Goal: Check status: Check status

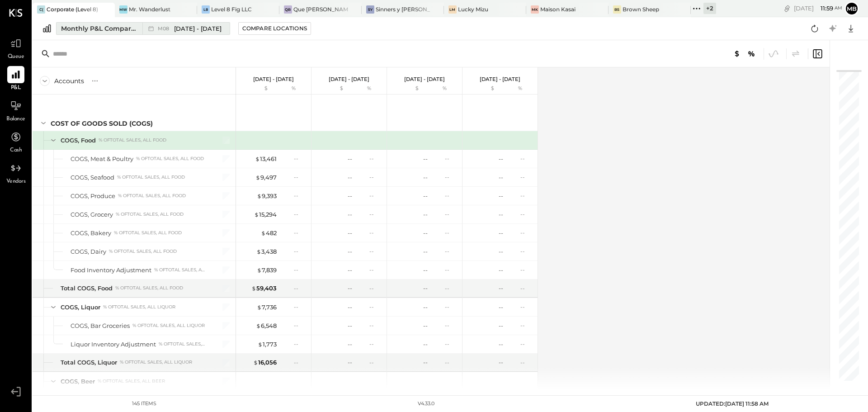
click at [87, 27] on div "Monthly P&L Comparison" at bounding box center [99, 28] width 76 height 9
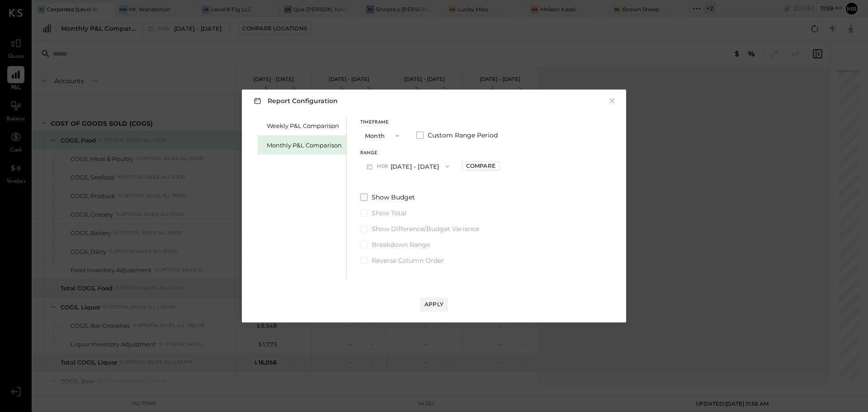
click at [363, 195] on span at bounding box center [363, 196] width 7 height 7
click at [363, 229] on span at bounding box center [363, 228] width 7 height 7
click at [430, 303] on div "Apply" at bounding box center [433, 304] width 19 height 8
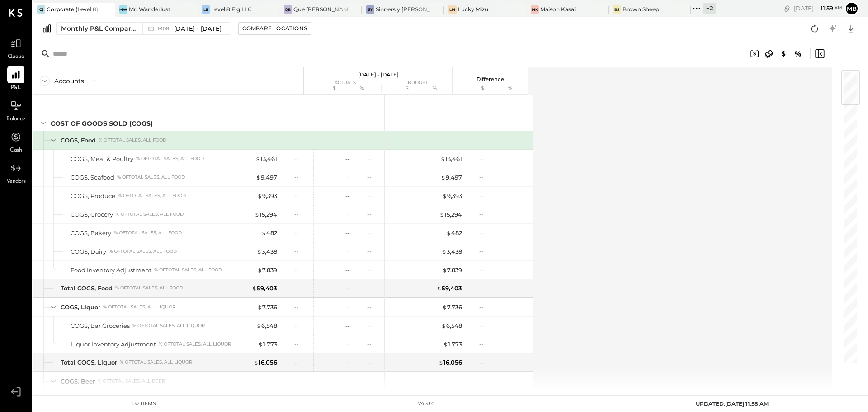
click at [42, 81] on icon at bounding box center [45, 81] width 10 height 10
